Goal: Task Accomplishment & Management: Manage account settings

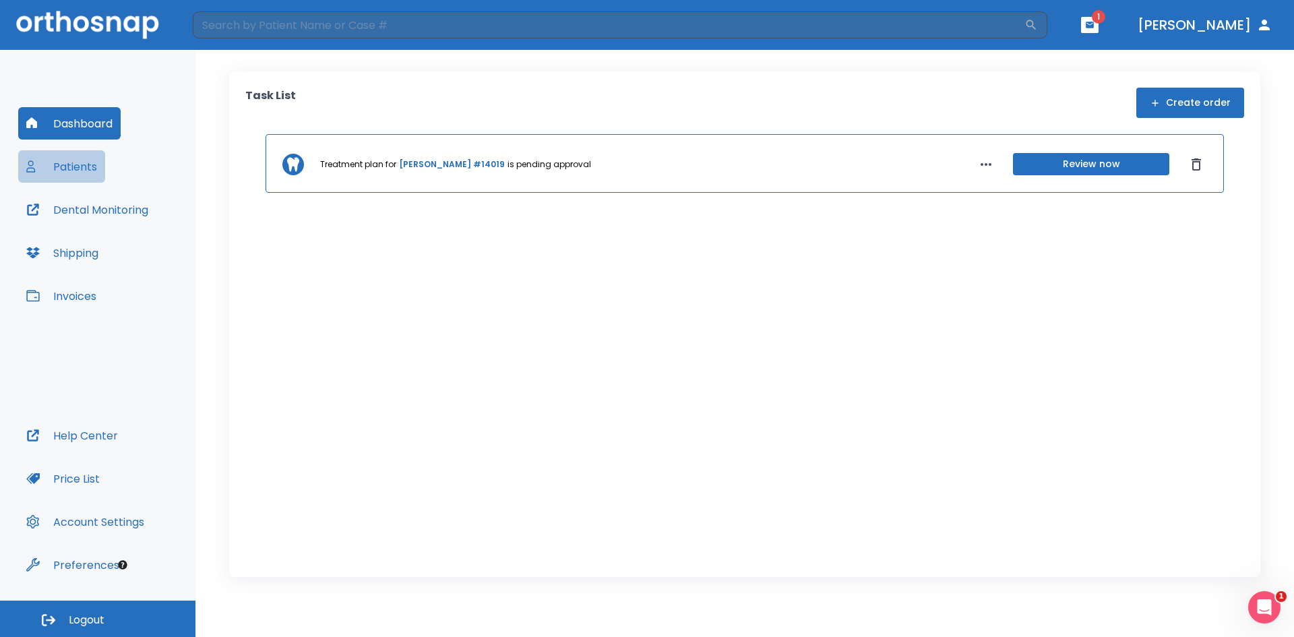
click at [77, 170] on button "Patients" at bounding box center [61, 166] width 87 height 32
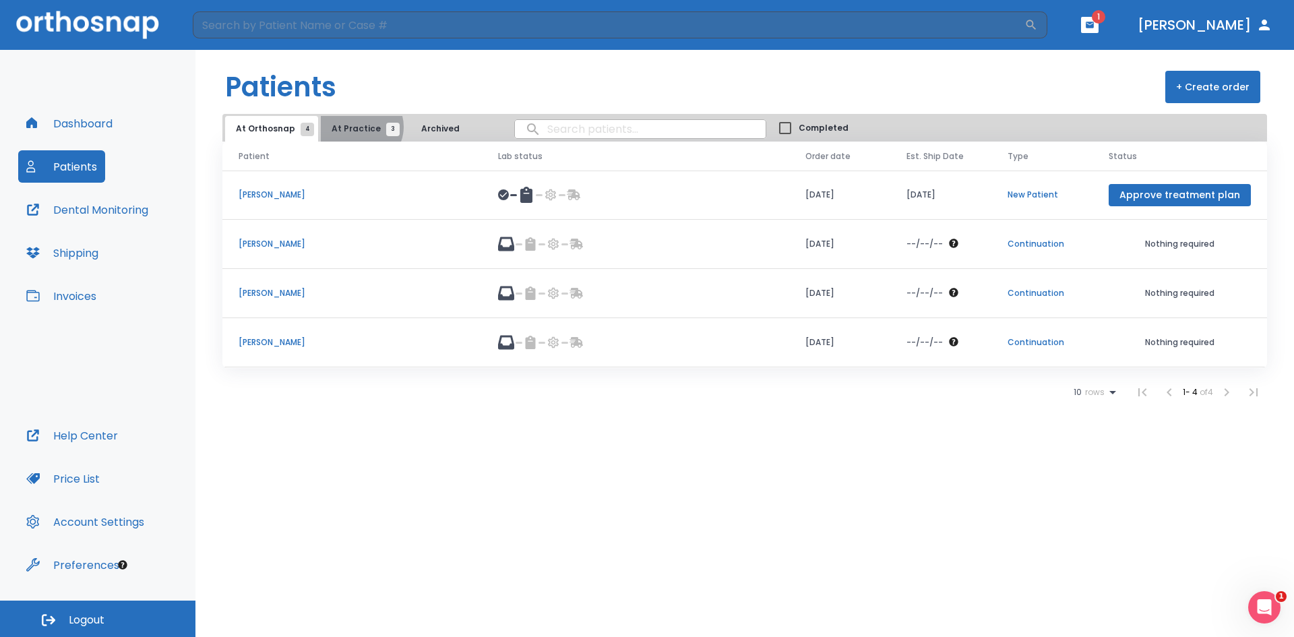
click at [356, 127] on span "At Practice 3" at bounding box center [361, 129] width 61 height 12
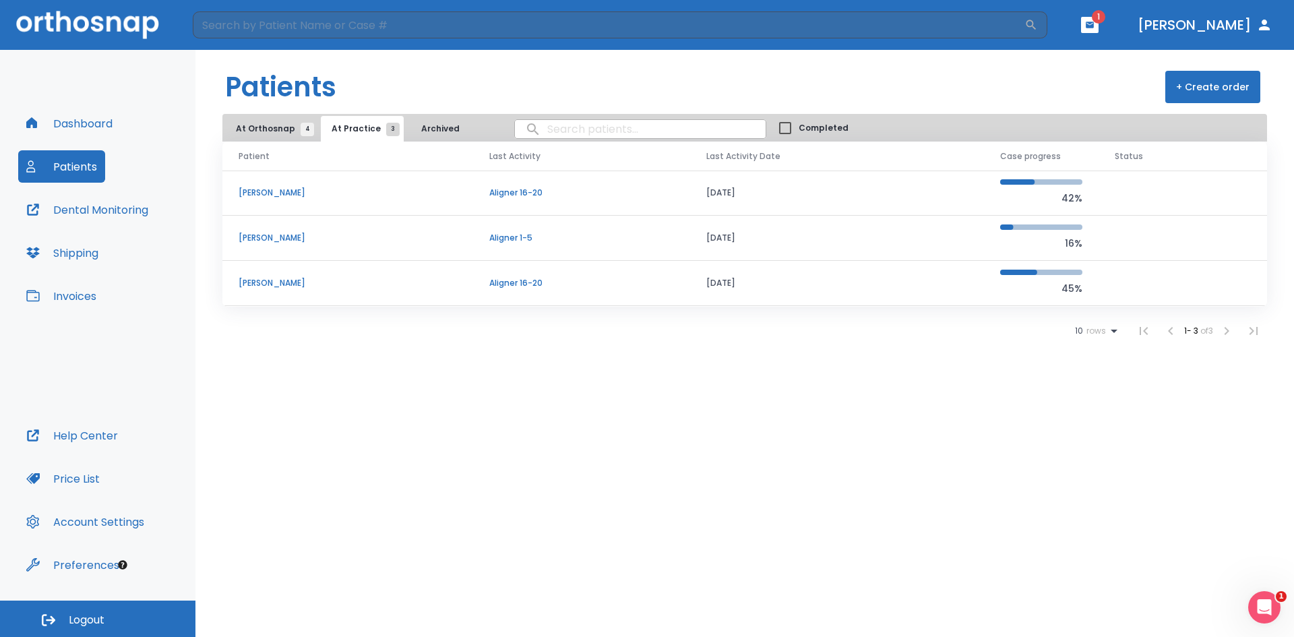
click at [288, 280] on p "[PERSON_NAME]" at bounding box center [348, 283] width 218 height 12
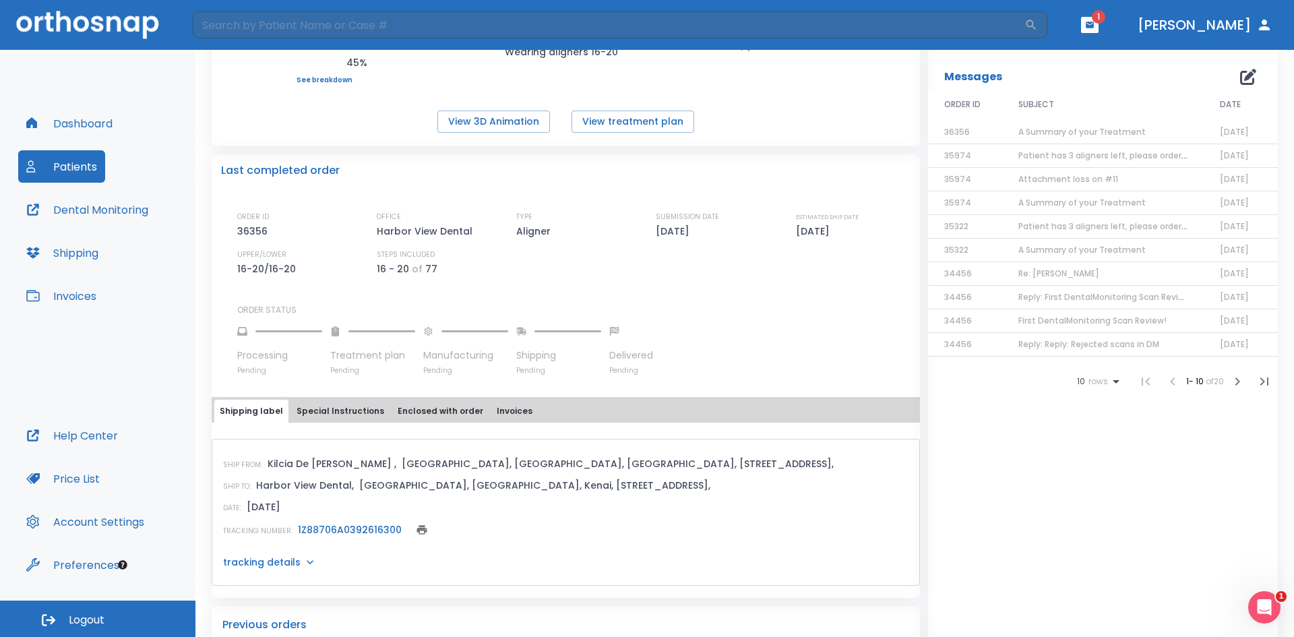
scroll to position [269, 0]
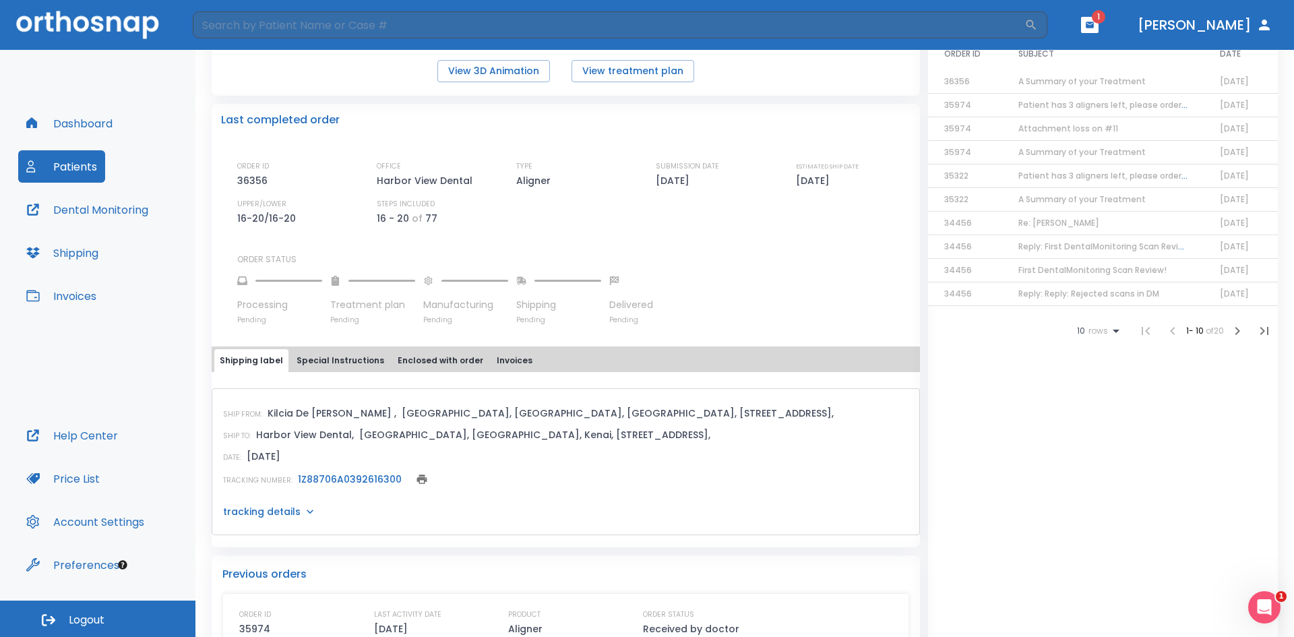
click at [306, 510] on icon at bounding box center [309, 511] width 13 height 13
click at [351, 480] on link "1Z88706A0392616300" at bounding box center [350, 478] width 104 height 13
click at [84, 116] on button "Dashboard" at bounding box center [69, 123] width 102 height 32
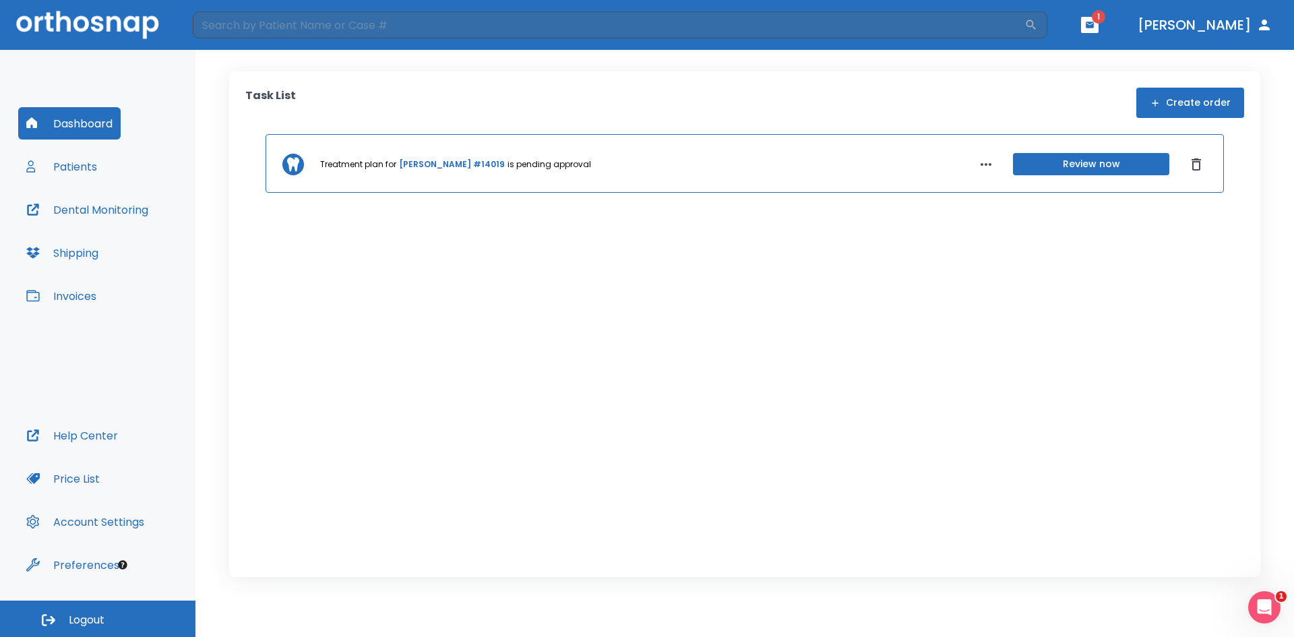
click at [77, 172] on button "Patients" at bounding box center [61, 166] width 87 height 32
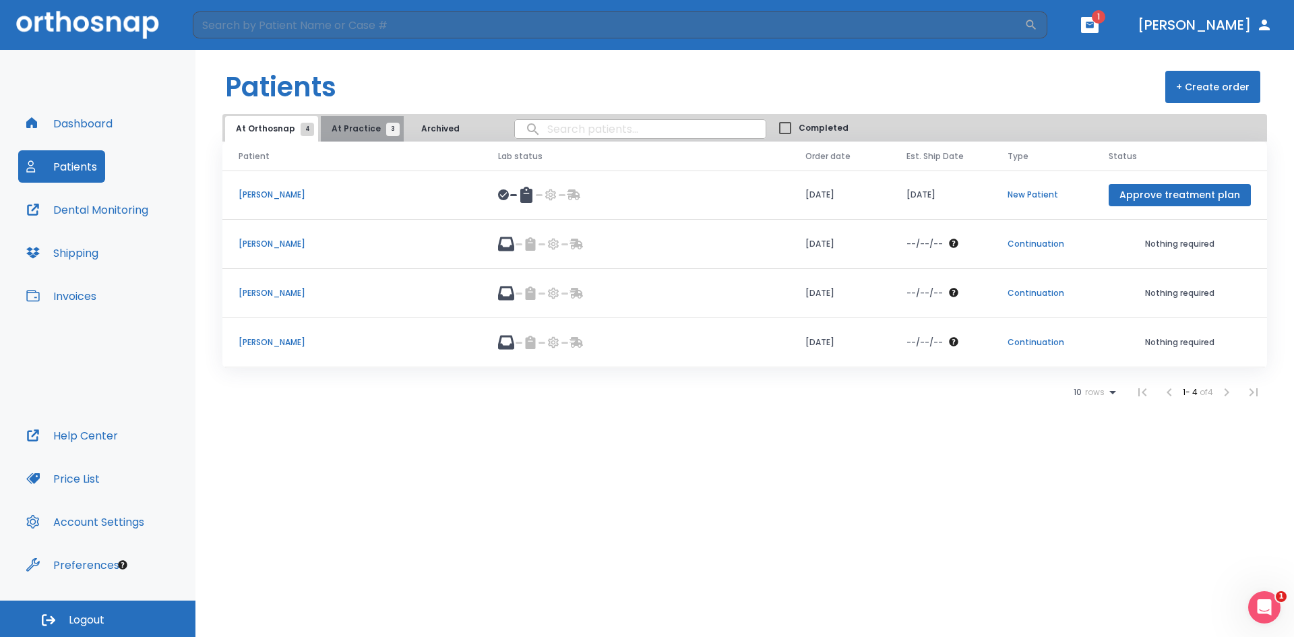
click at [357, 128] on span "At Practice 3" at bounding box center [361, 129] width 61 height 12
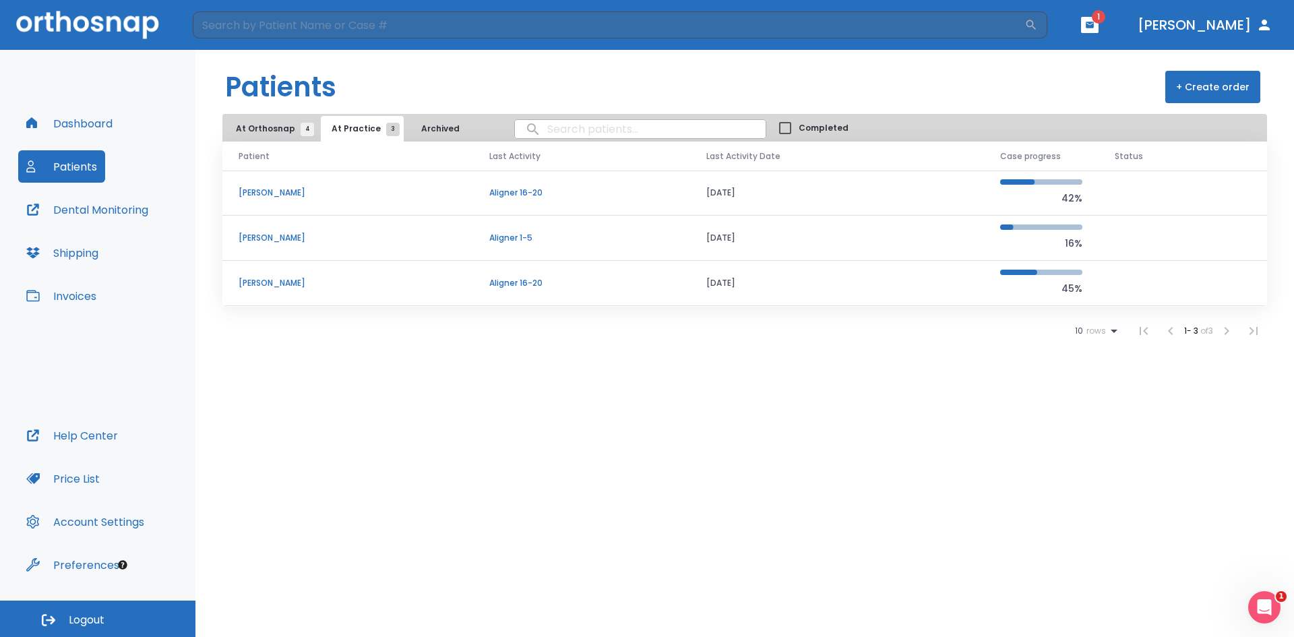
click at [302, 236] on p "[PERSON_NAME]" at bounding box center [348, 238] width 218 height 12
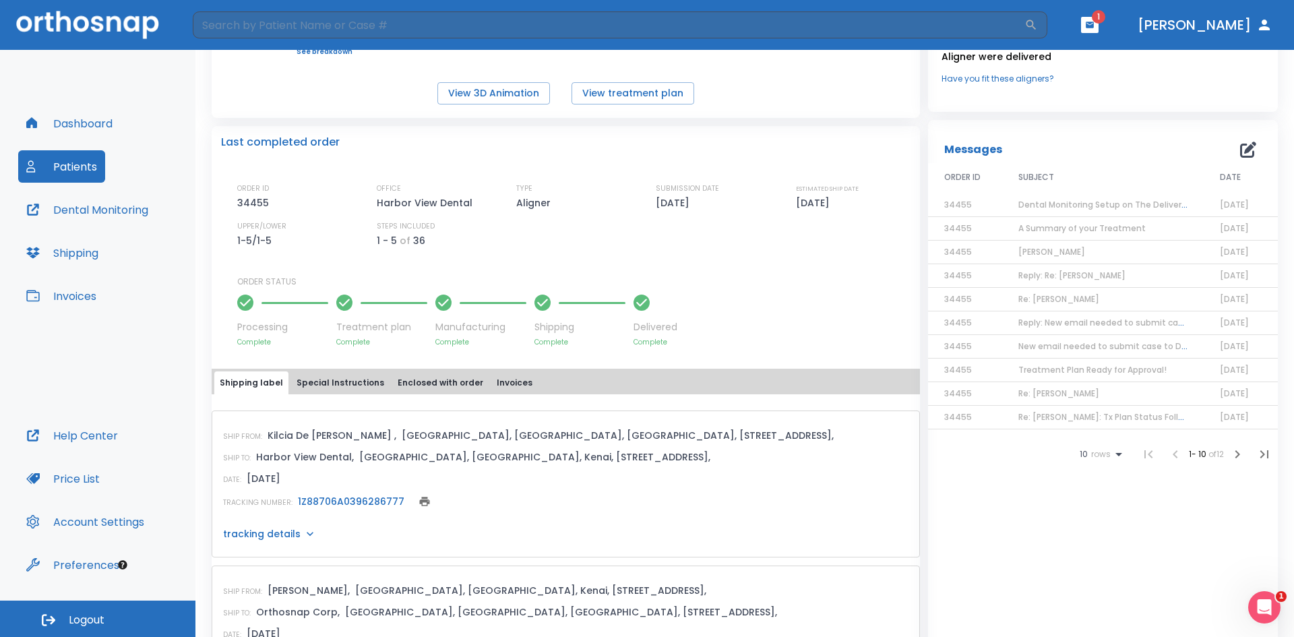
scroll to position [269, 0]
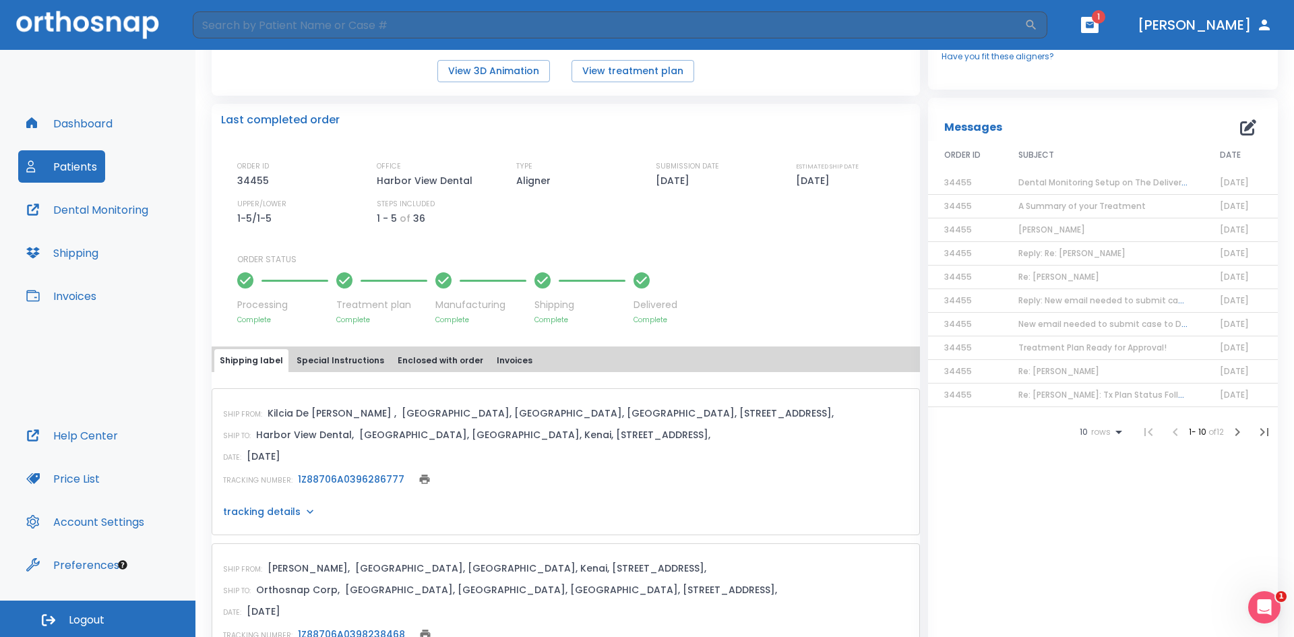
click at [308, 513] on icon at bounding box center [309, 511] width 13 height 13
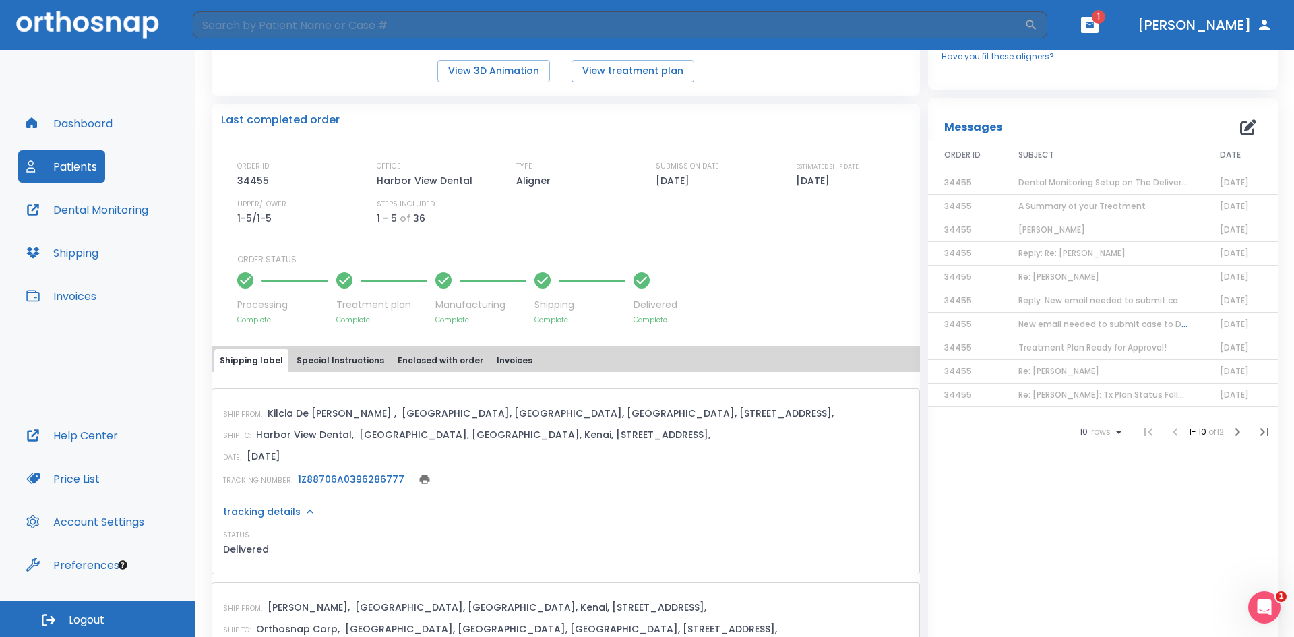
click at [346, 480] on link "1Z88706A0396286777" at bounding box center [351, 478] width 106 height 13
